Goal: Contribute content

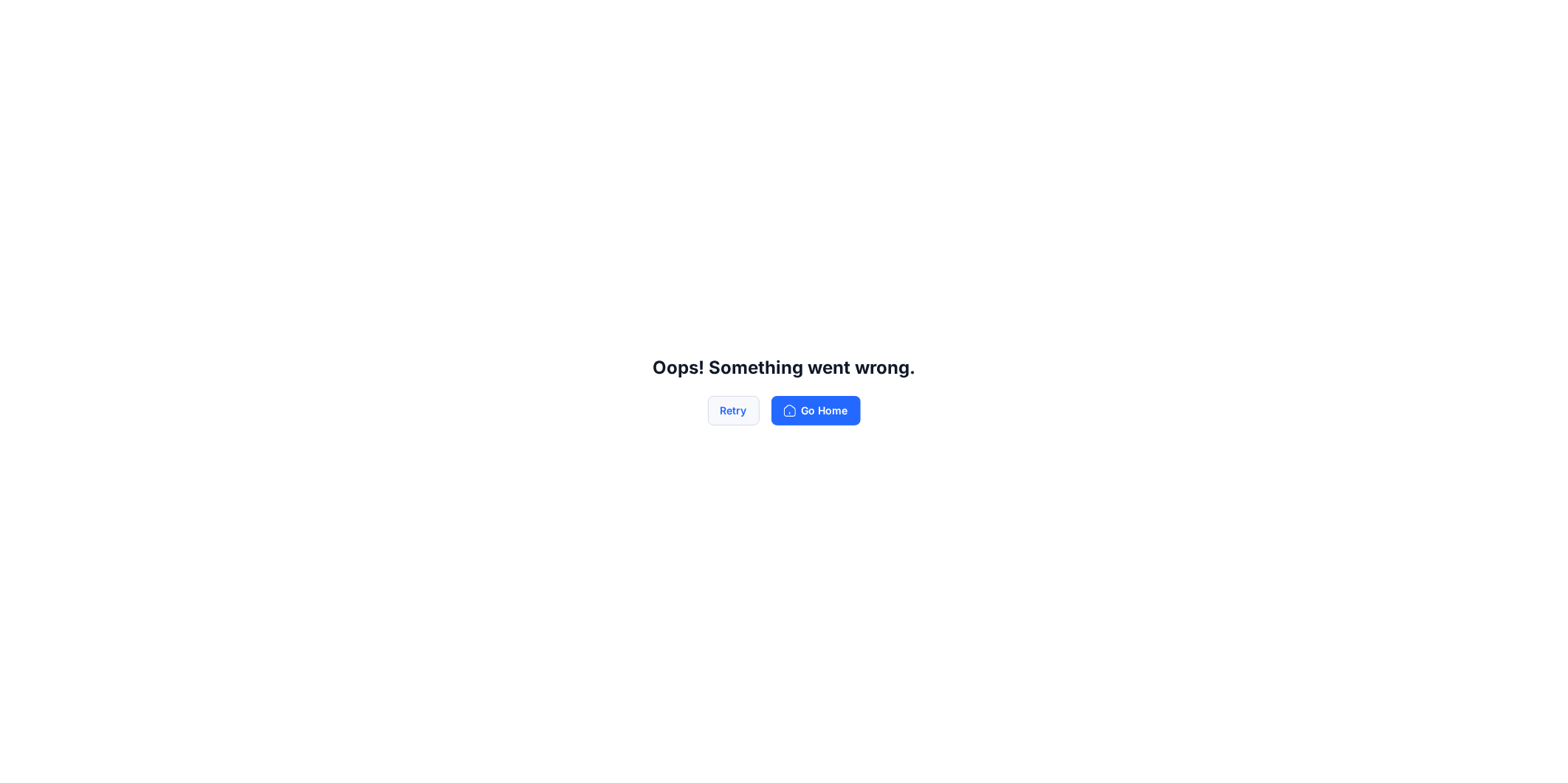
click at [734, 414] on button "Retry" at bounding box center [734, 411] width 52 height 30
click at [732, 415] on button "Retry" at bounding box center [734, 411] width 52 height 30
click at [817, 411] on button "Go Home" at bounding box center [816, 411] width 90 height 30
click at [742, 409] on button "Retry" at bounding box center [734, 411] width 52 height 30
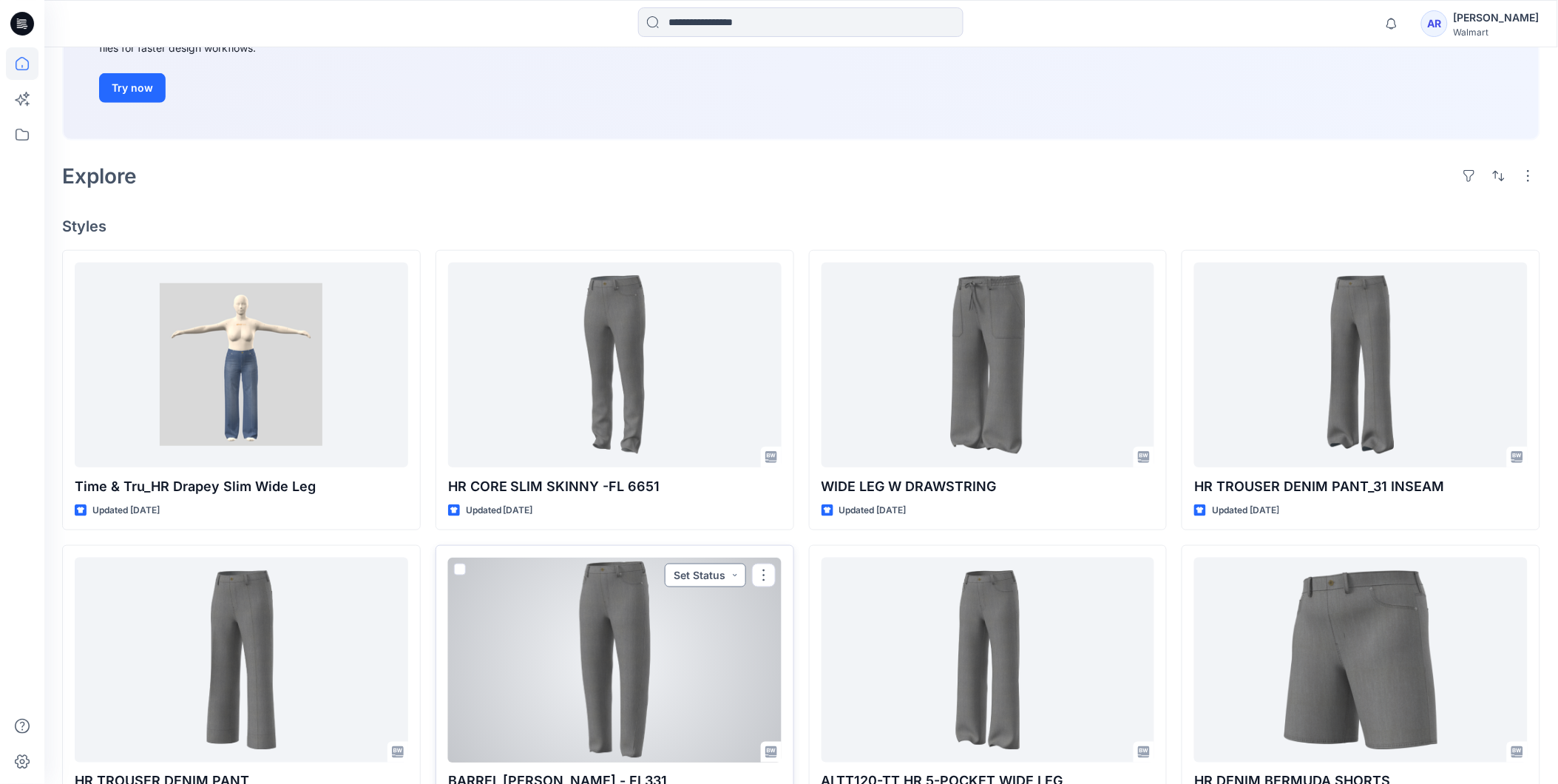
scroll to position [328, 0]
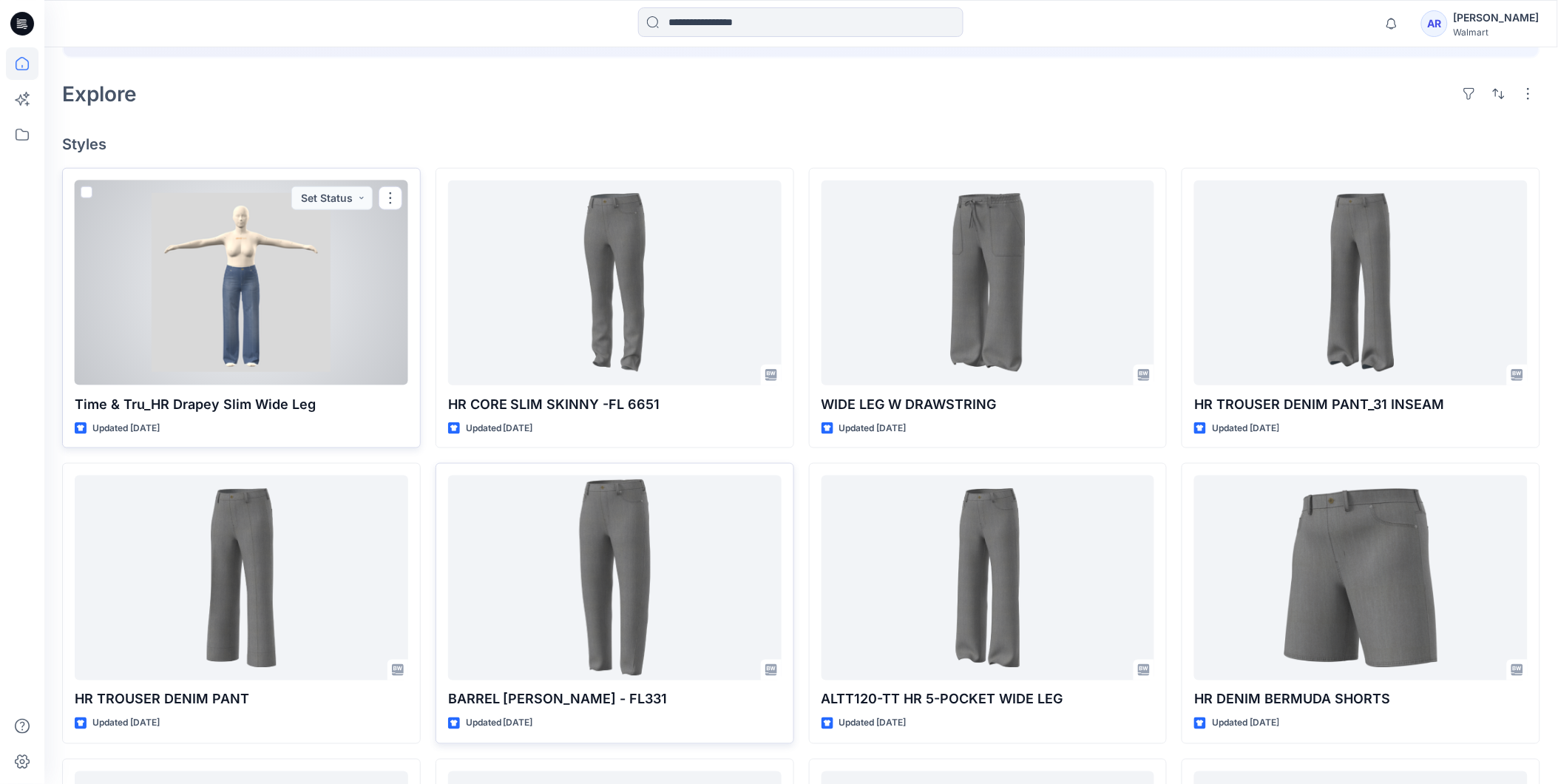
click at [250, 291] on div at bounding box center [241, 283] width 334 height 205
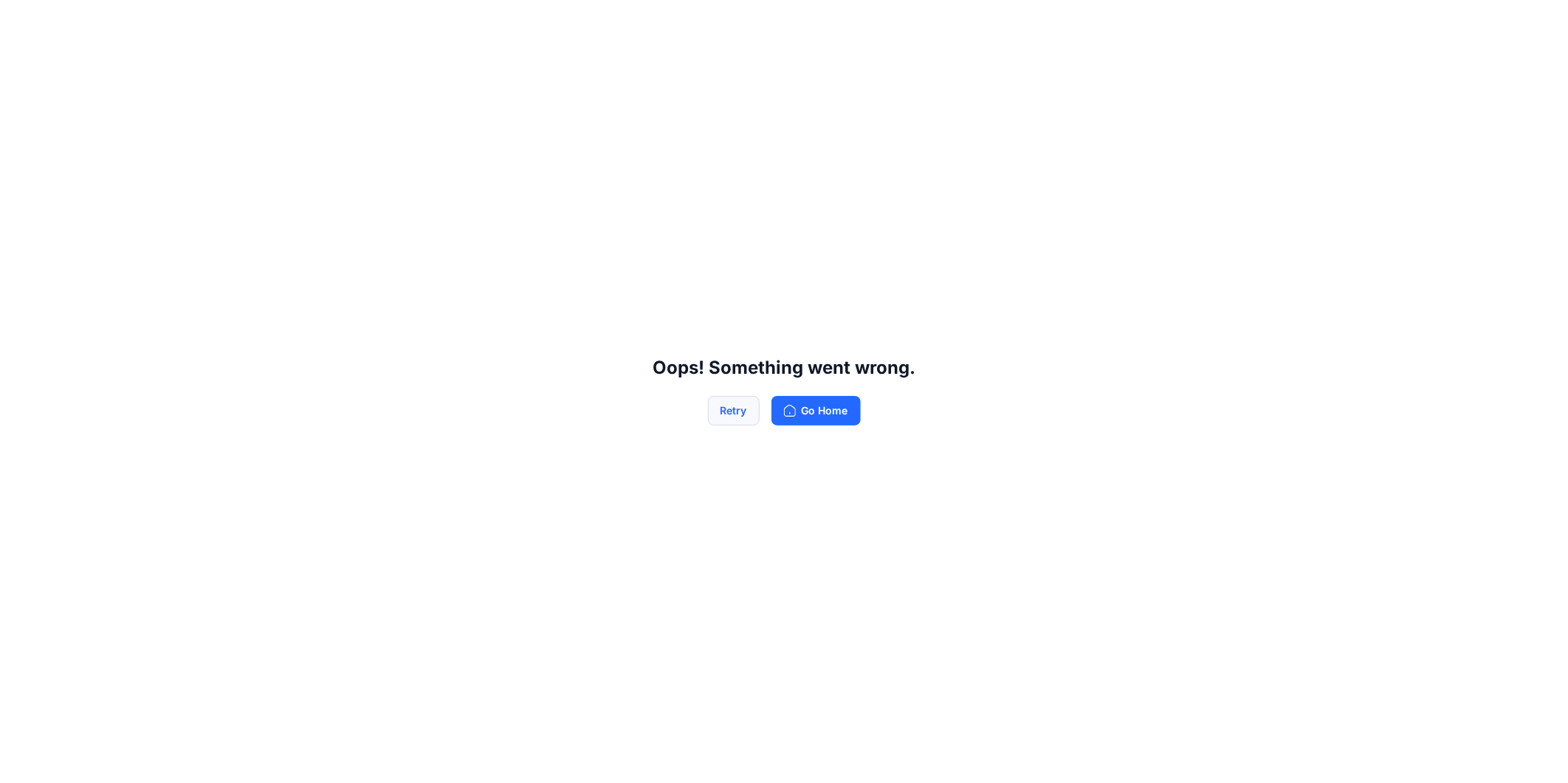
click at [736, 418] on button "Retry" at bounding box center [734, 411] width 52 height 30
click at [734, 404] on button "Retry" at bounding box center [734, 411] width 52 height 30
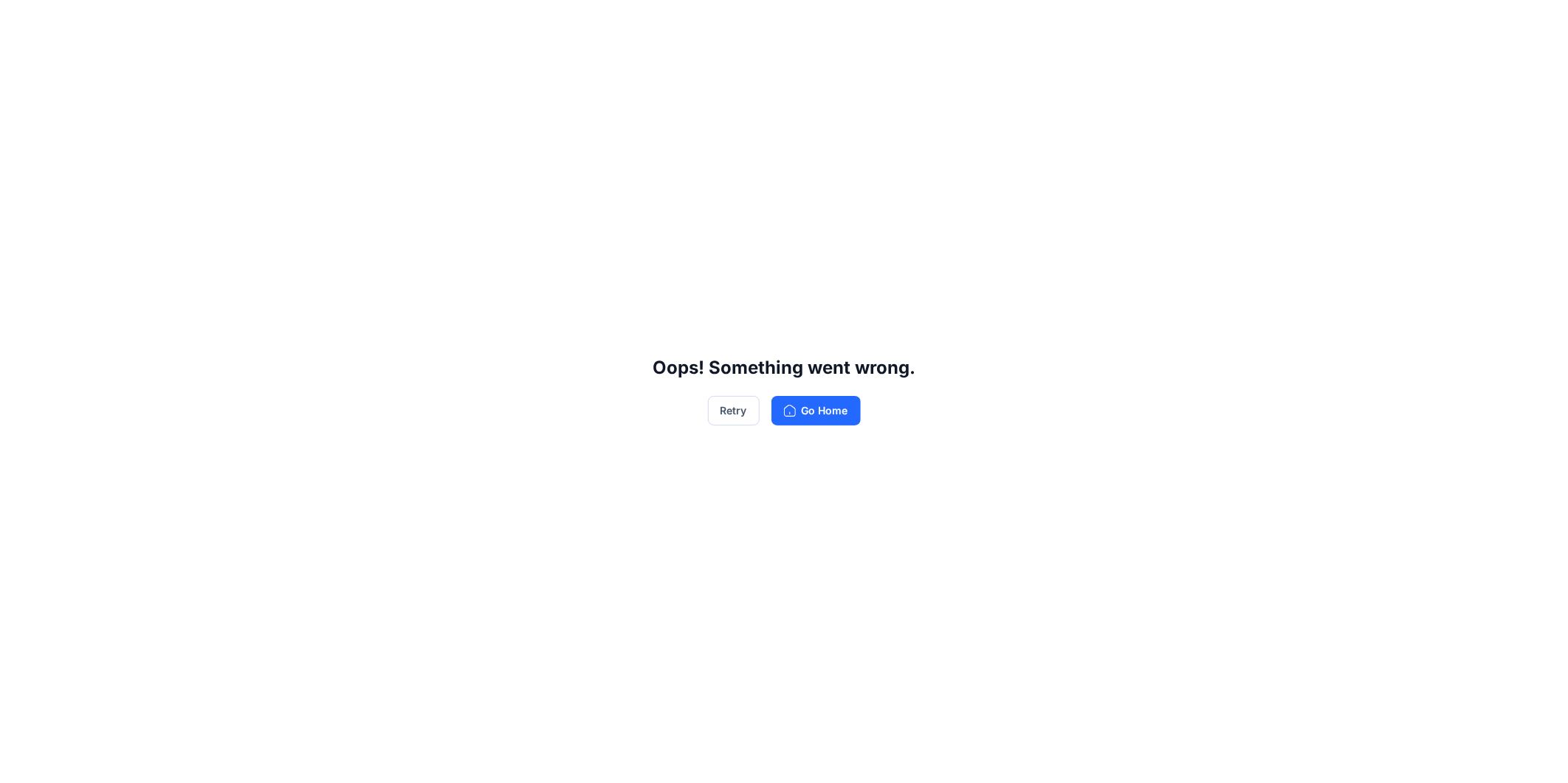
click at [734, 404] on button "Retry" at bounding box center [734, 411] width 52 height 30
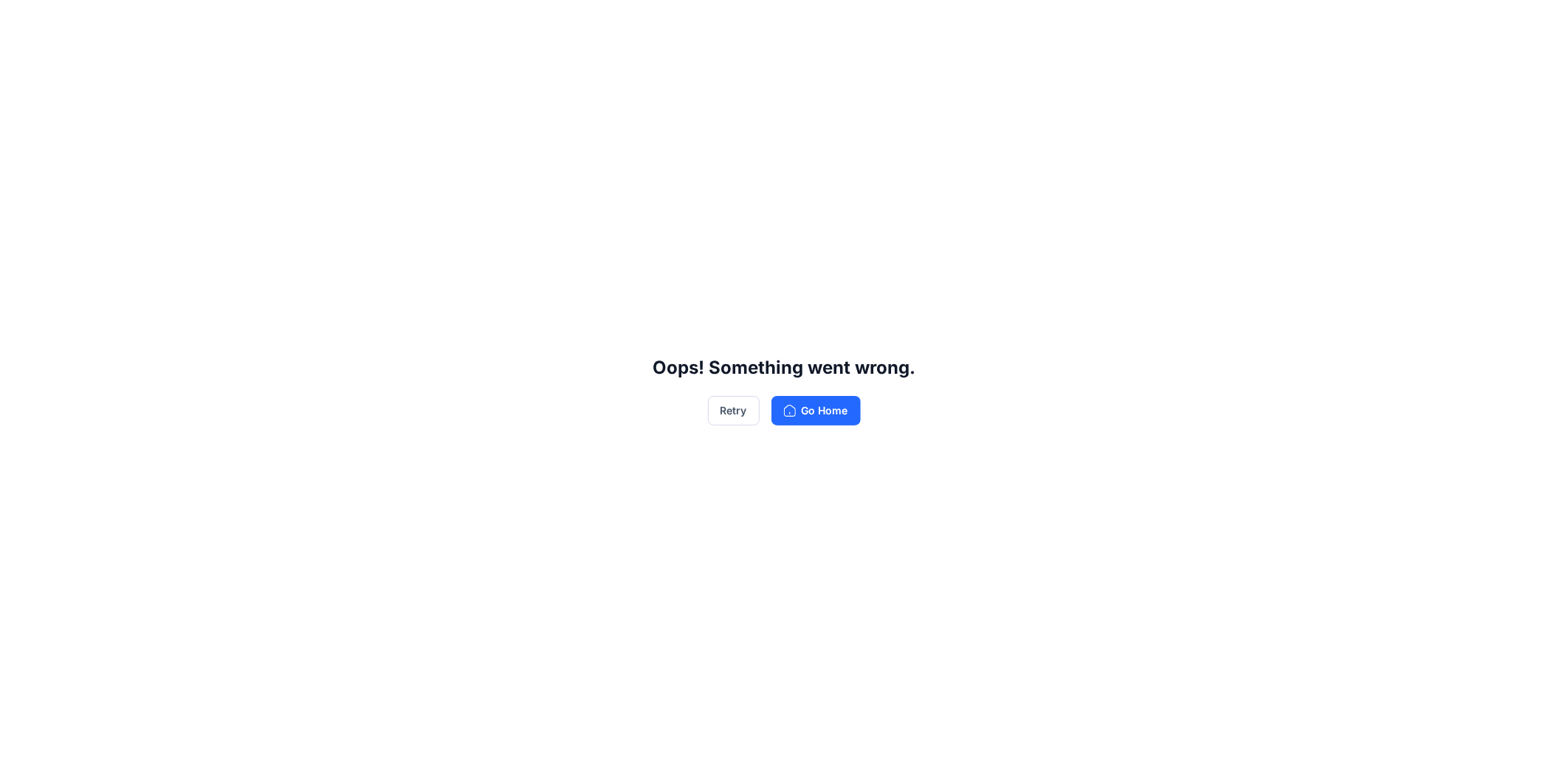
click at [734, 404] on button "Retry" at bounding box center [734, 411] width 52 height 30
click at [721, 411] on button "Retry" at bounding box center [734, 411] width 52 height 30
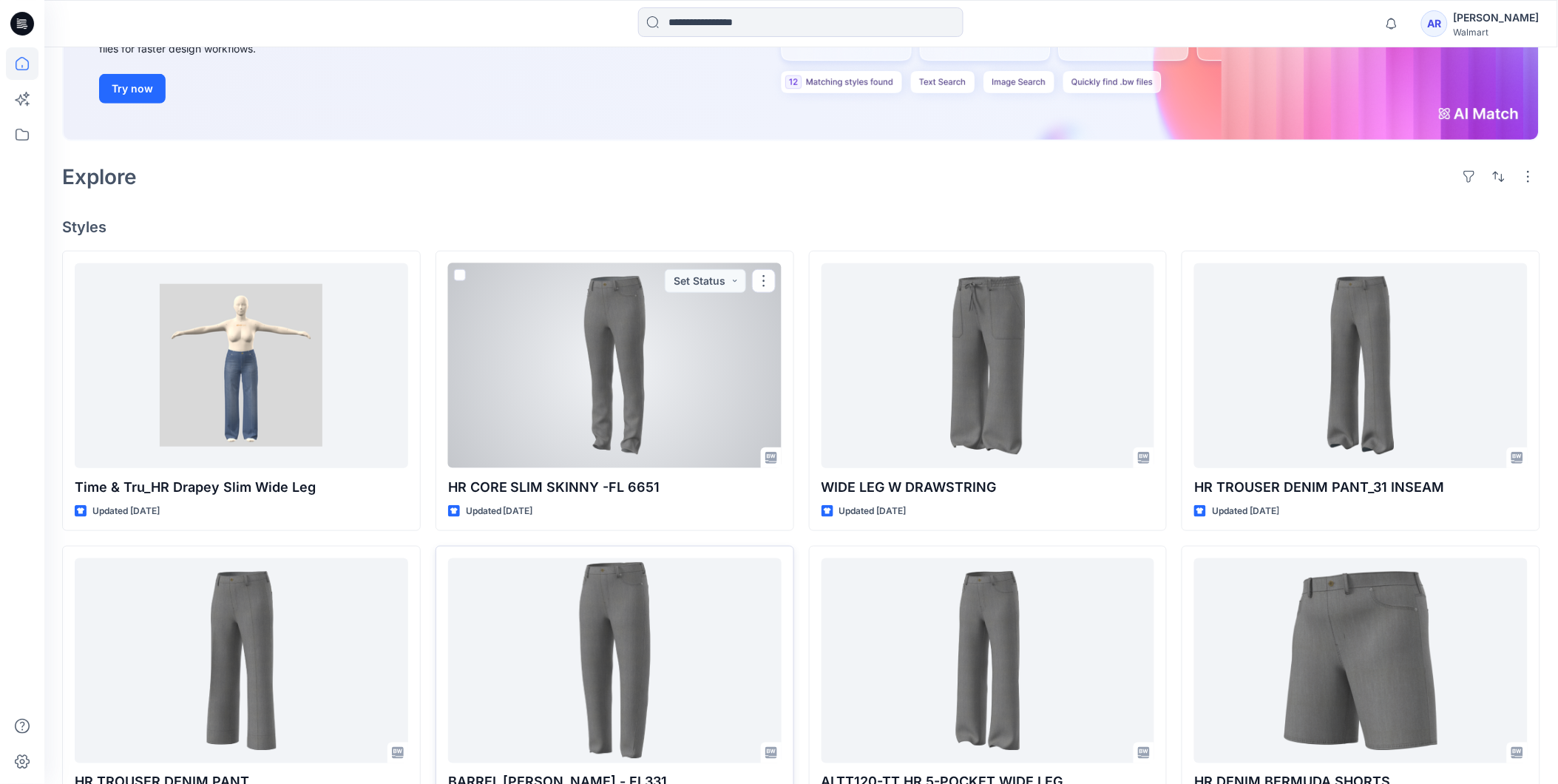
scroll to position [246, 0]
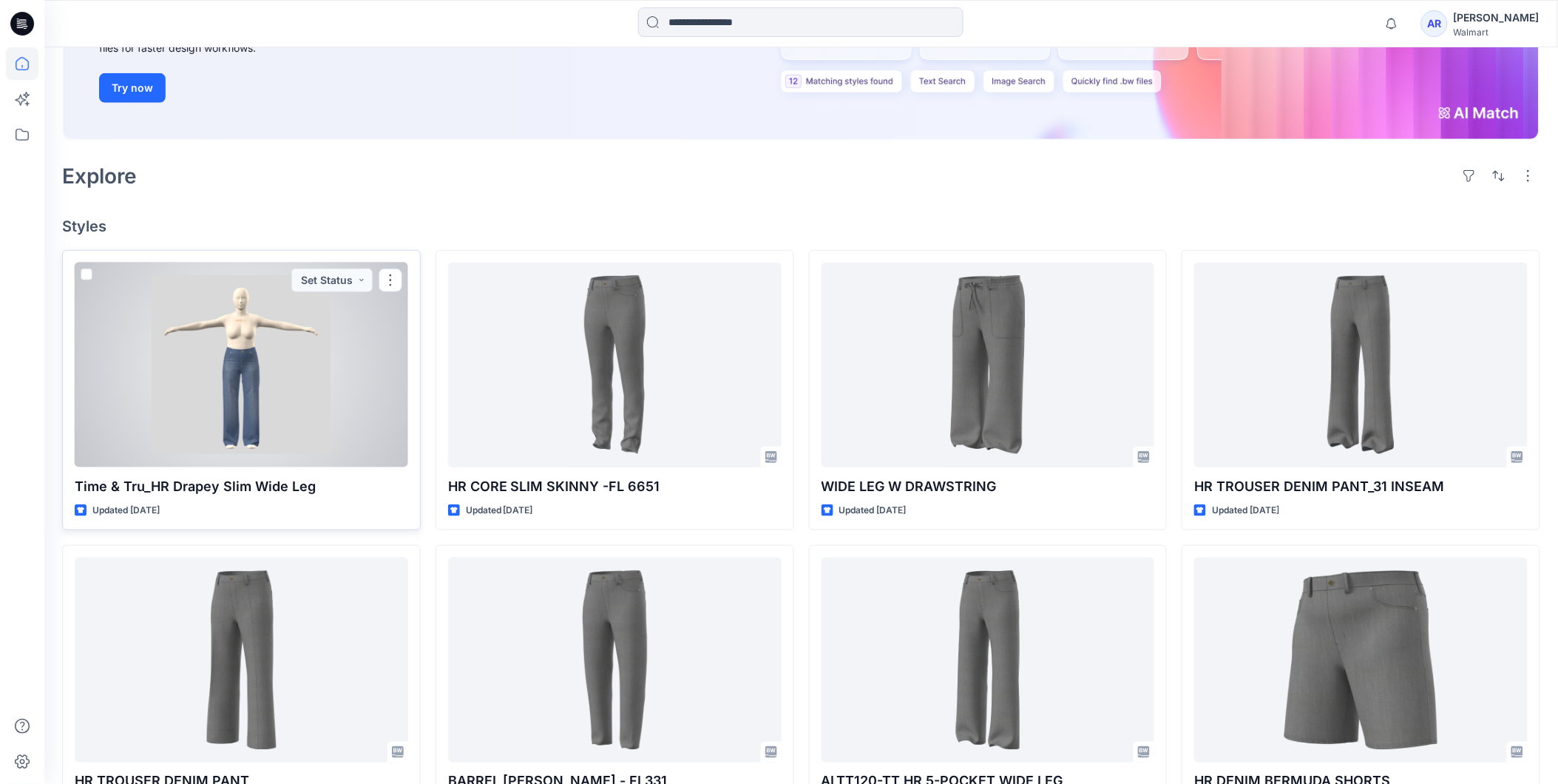
click at [245, 396] on div at bounding box center [241, 365] width 334 height 205
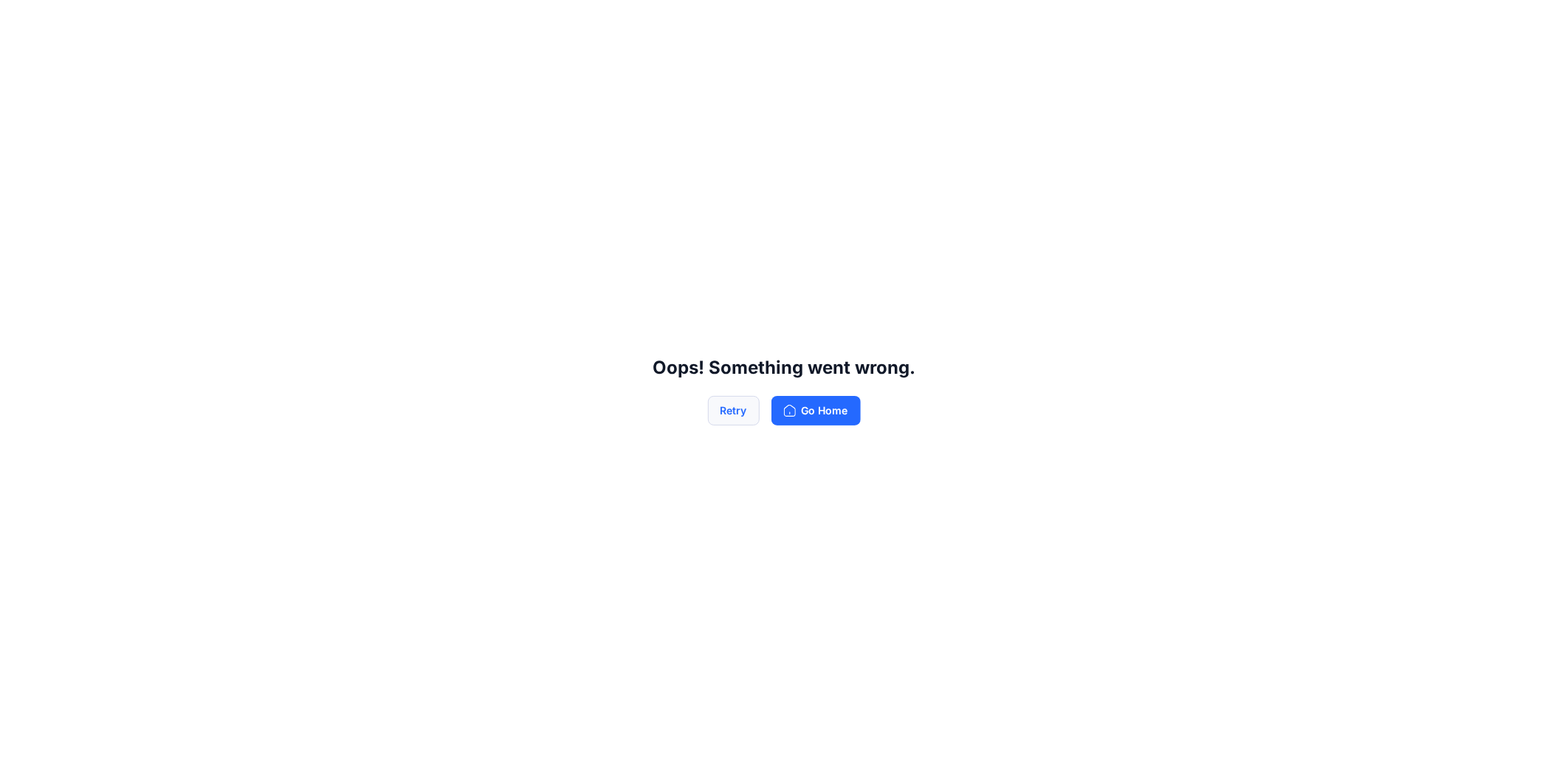
click at [724, 404] on button "Retry" at bounding box center [734, 411] width 52 height 30
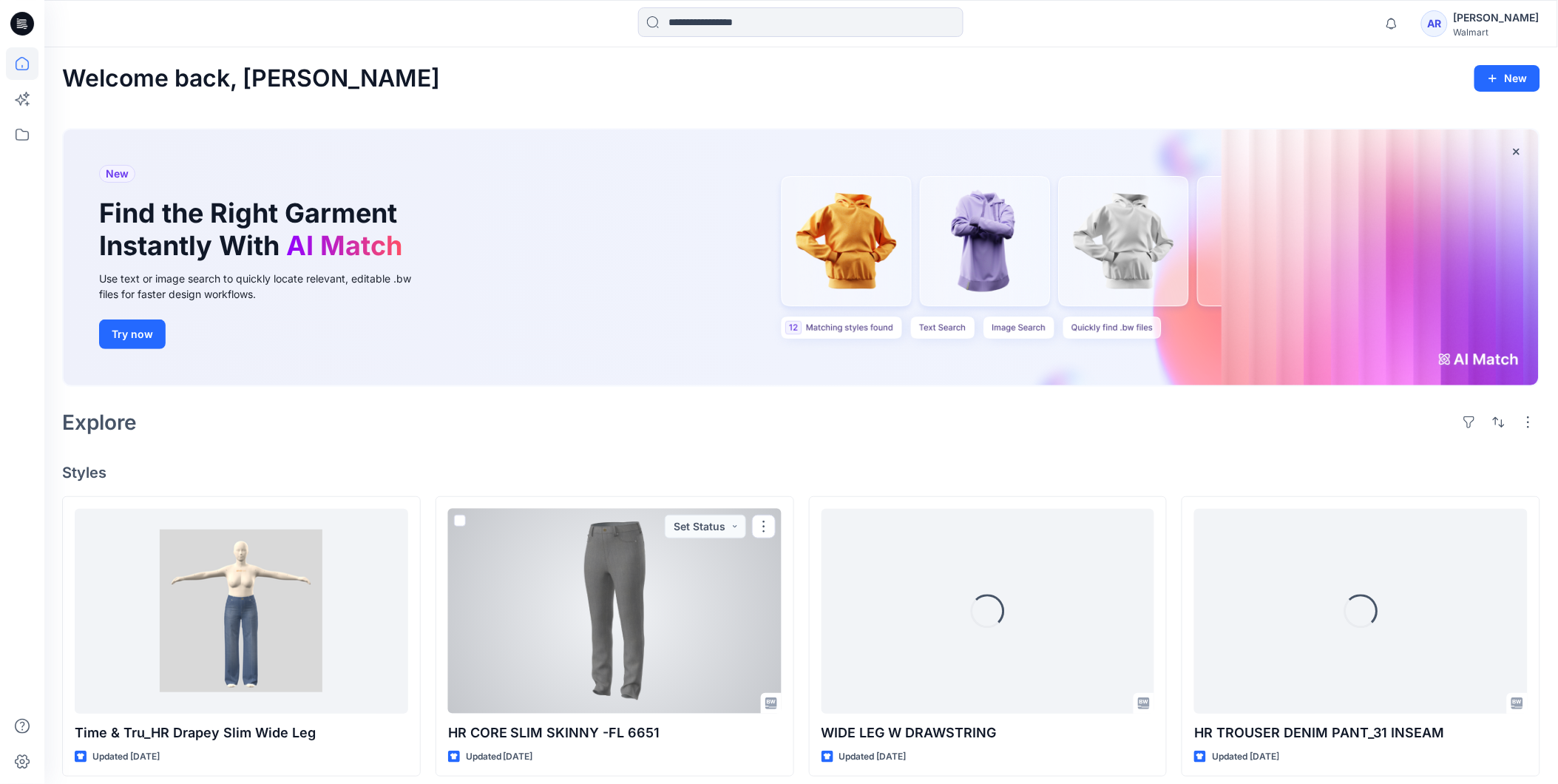
click at [645, 642] on div at bounding box center [615, 611] width 334 height 205
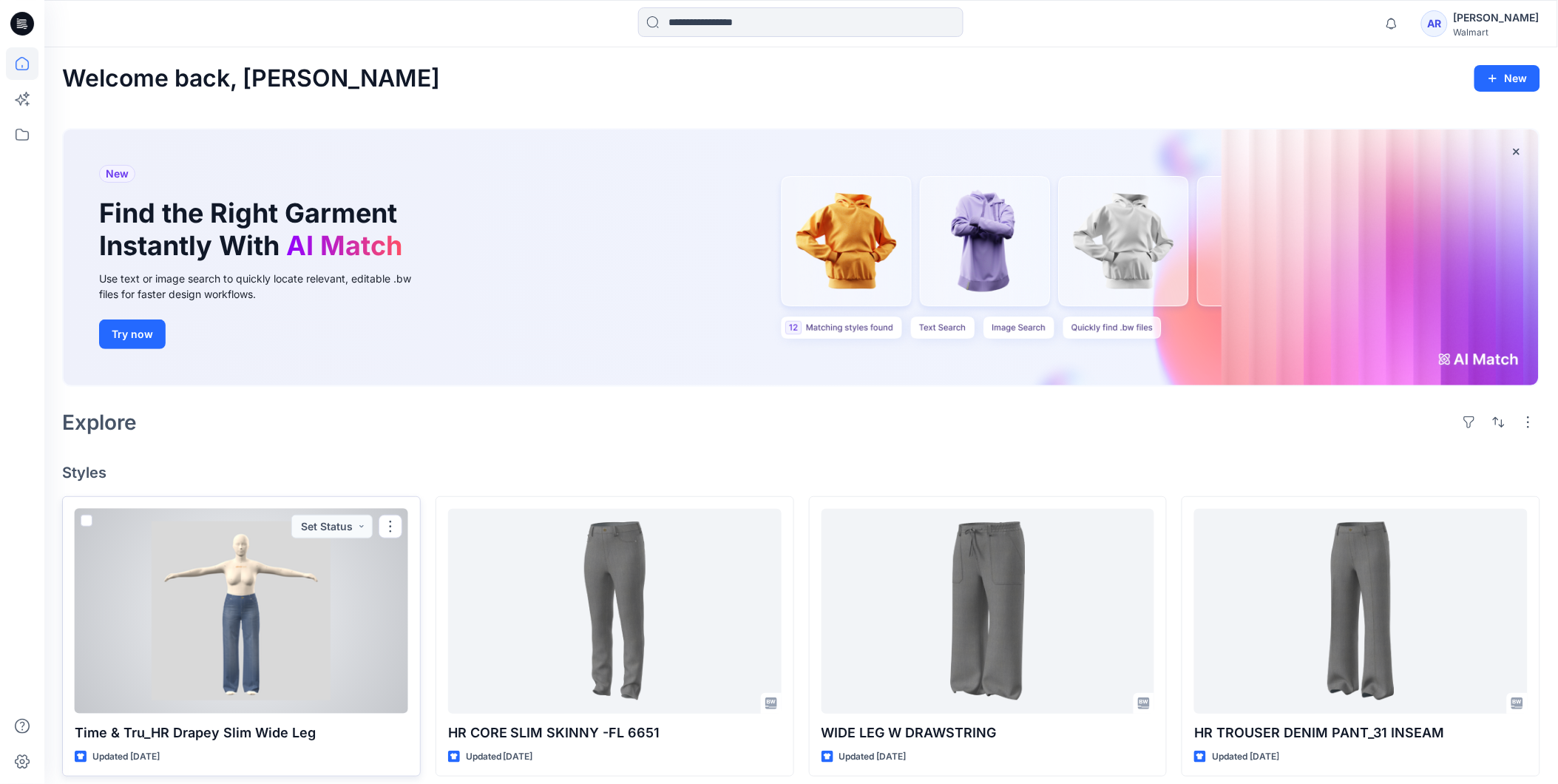
click at [255, 592] on div at bounding box center [241, 611] width 334 height 205
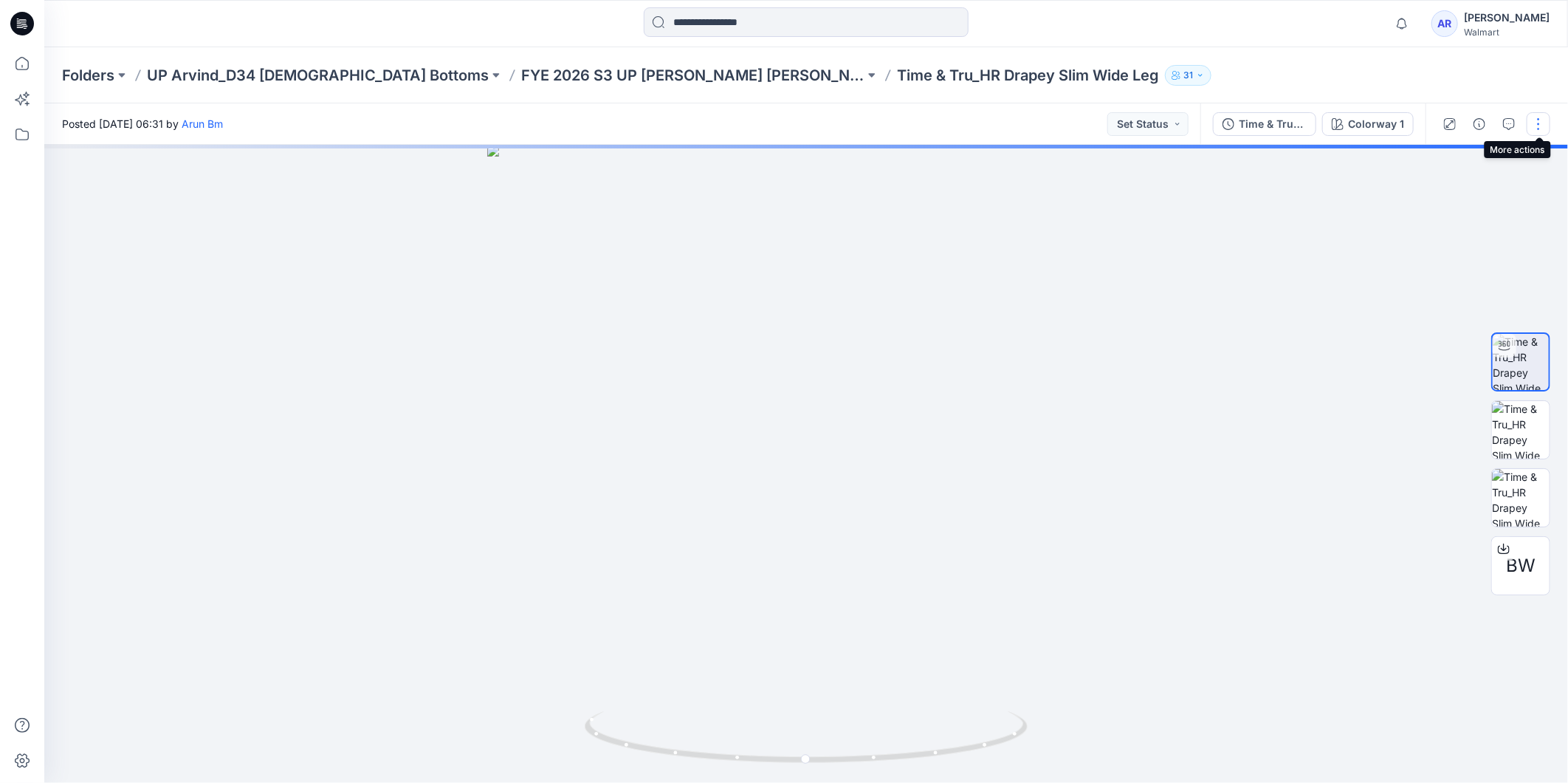
click at [1538, 130] on button "button" at bounding box center [1538, 125] width 24 height 24
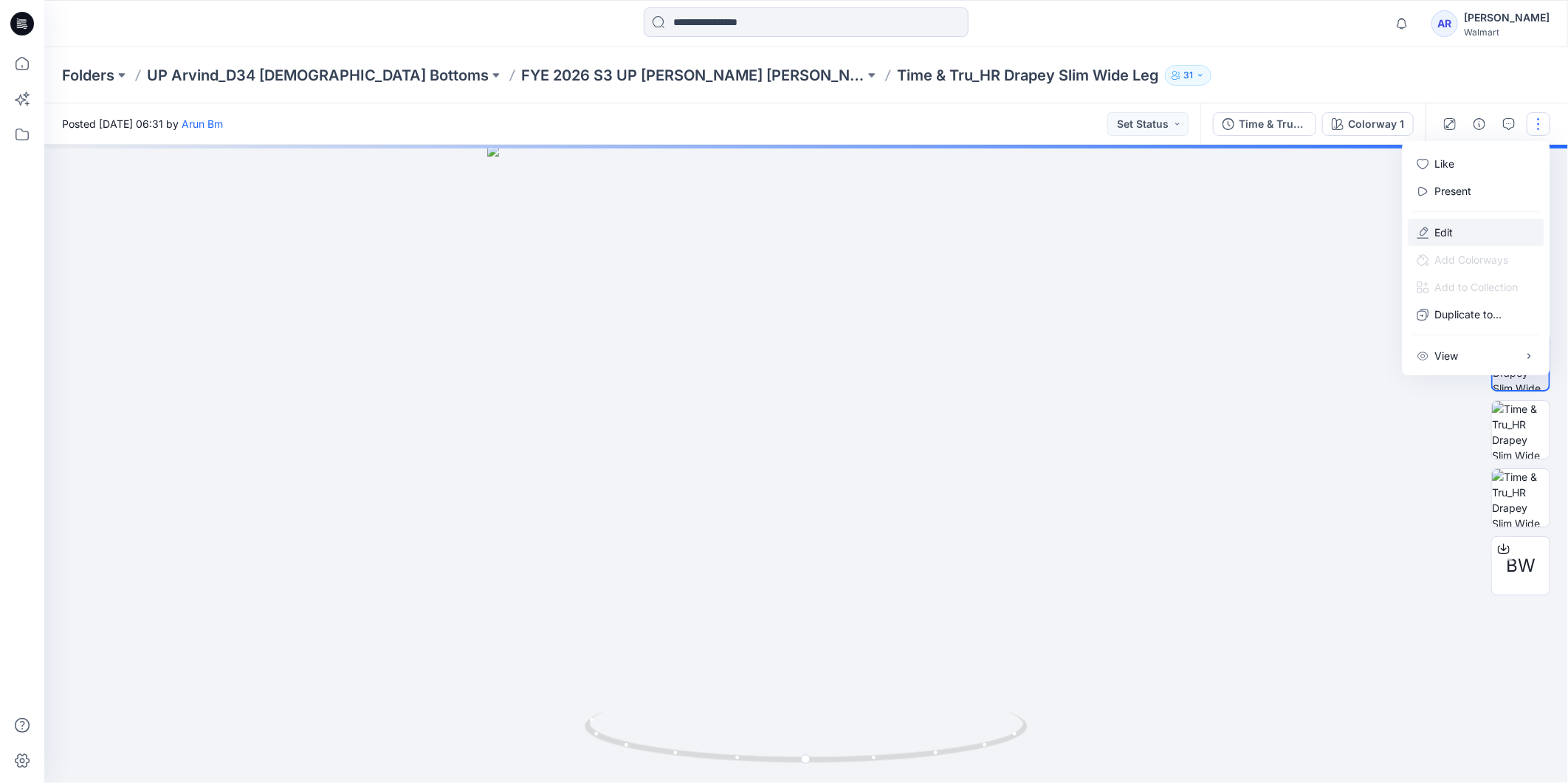
click at [1448, 229] on p "Edit" at bounding box center [1444, 232] width 18 height 16
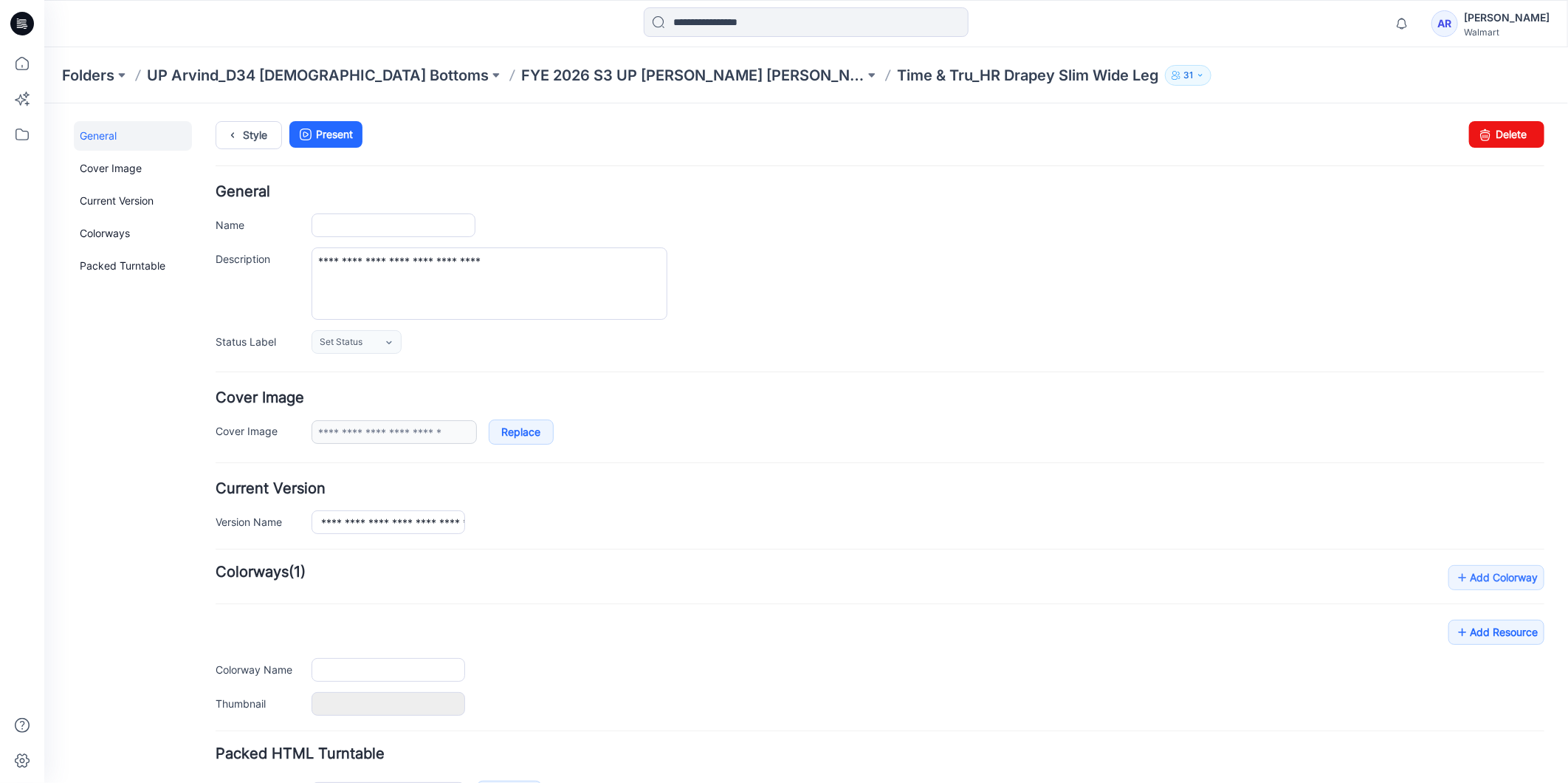
type input "**********"
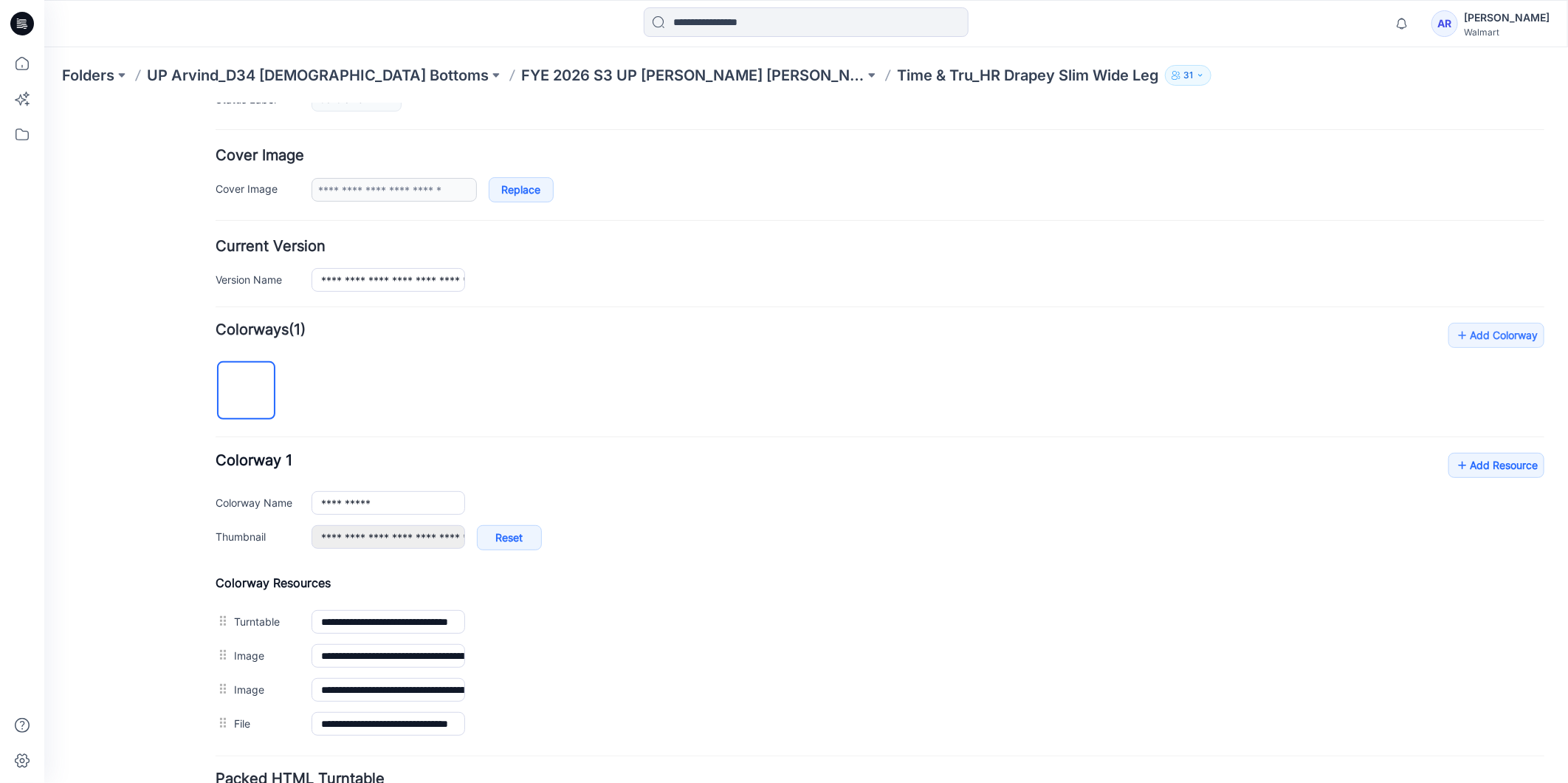
scroll to position [372, 0]
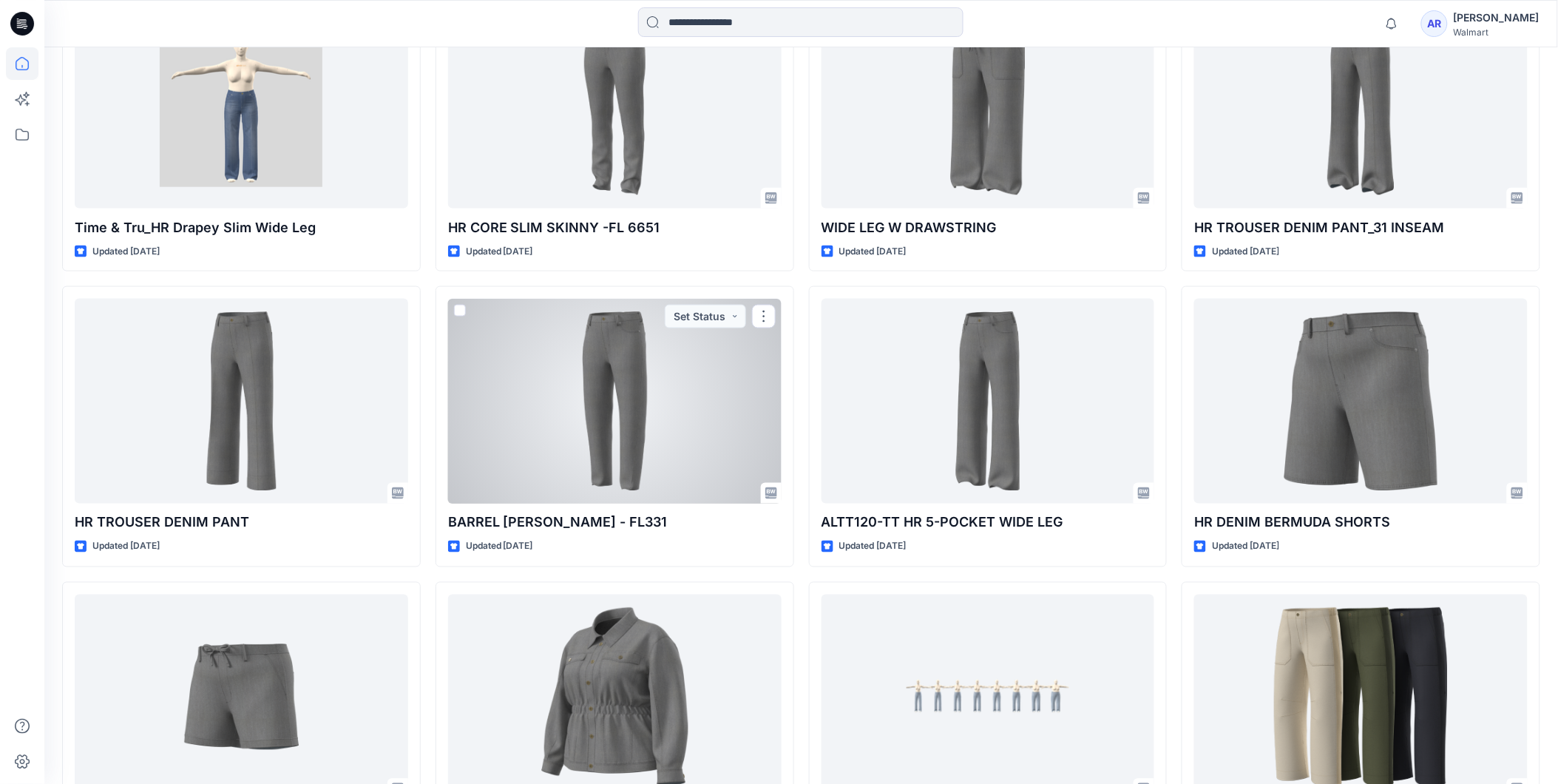
scroll to position [574, 0]
